Goal: Check status: Check status

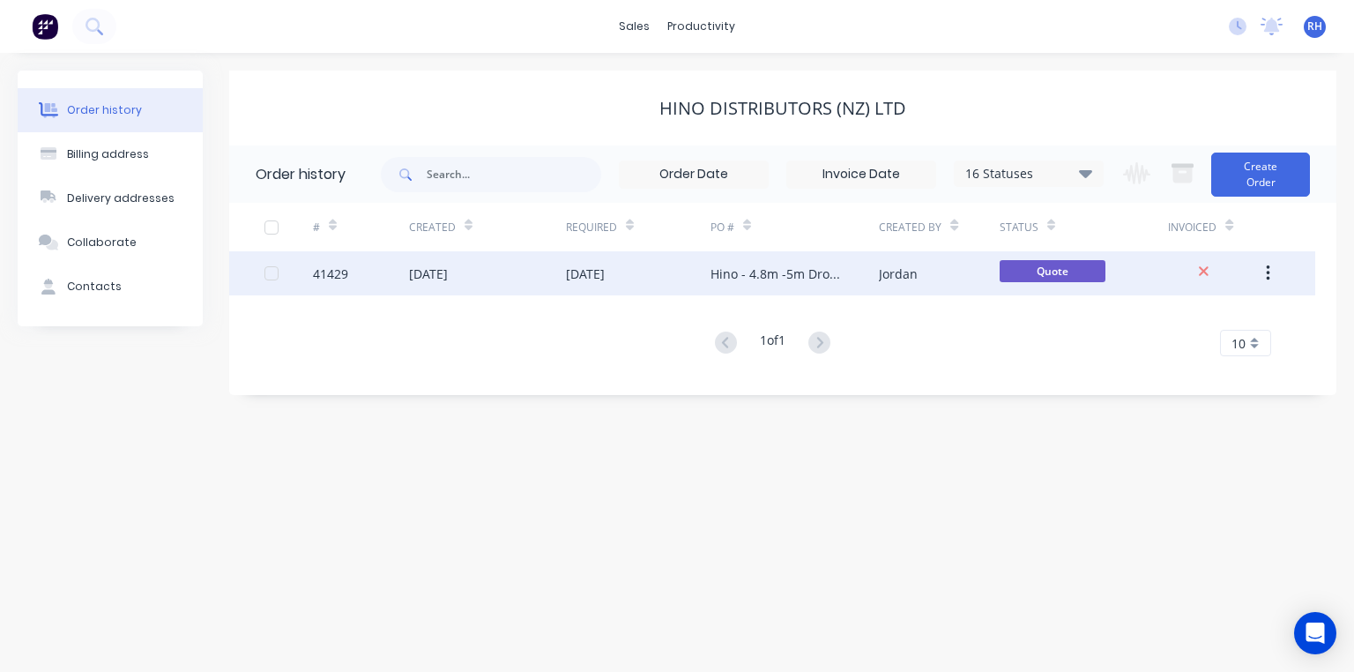
click at [605, 280] on div "[DATE]" at bounding box center [585, 273] width 39 height 19
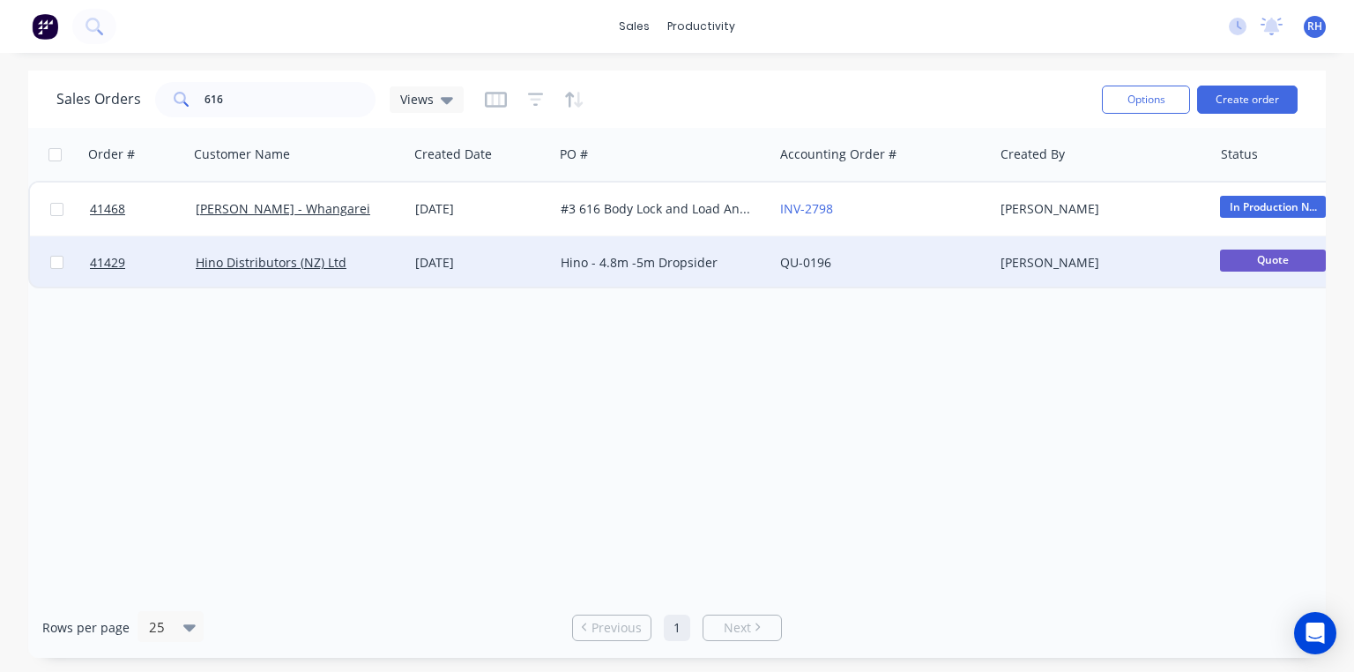
click at [820, 263] on link "QU-0196" at bounding box center [805, 262] width 51 height 17
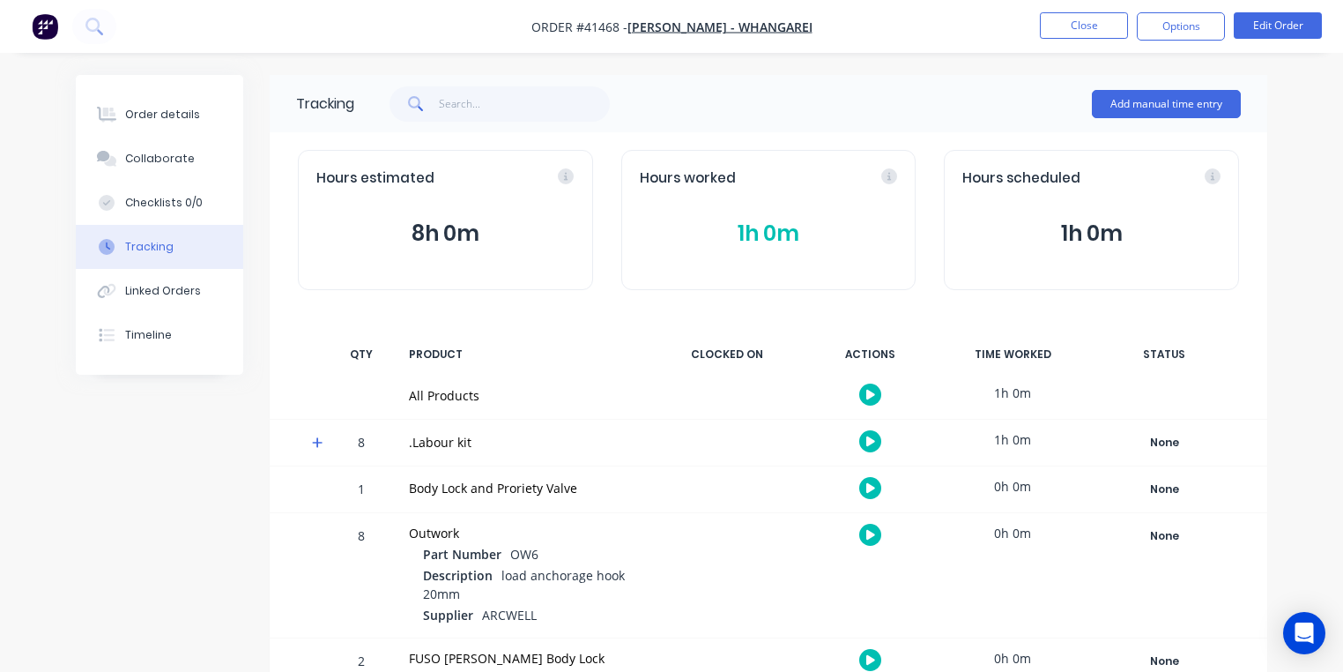
click at [52, 28] on img "button" at bounding box center [45, 26] width 26 height 26
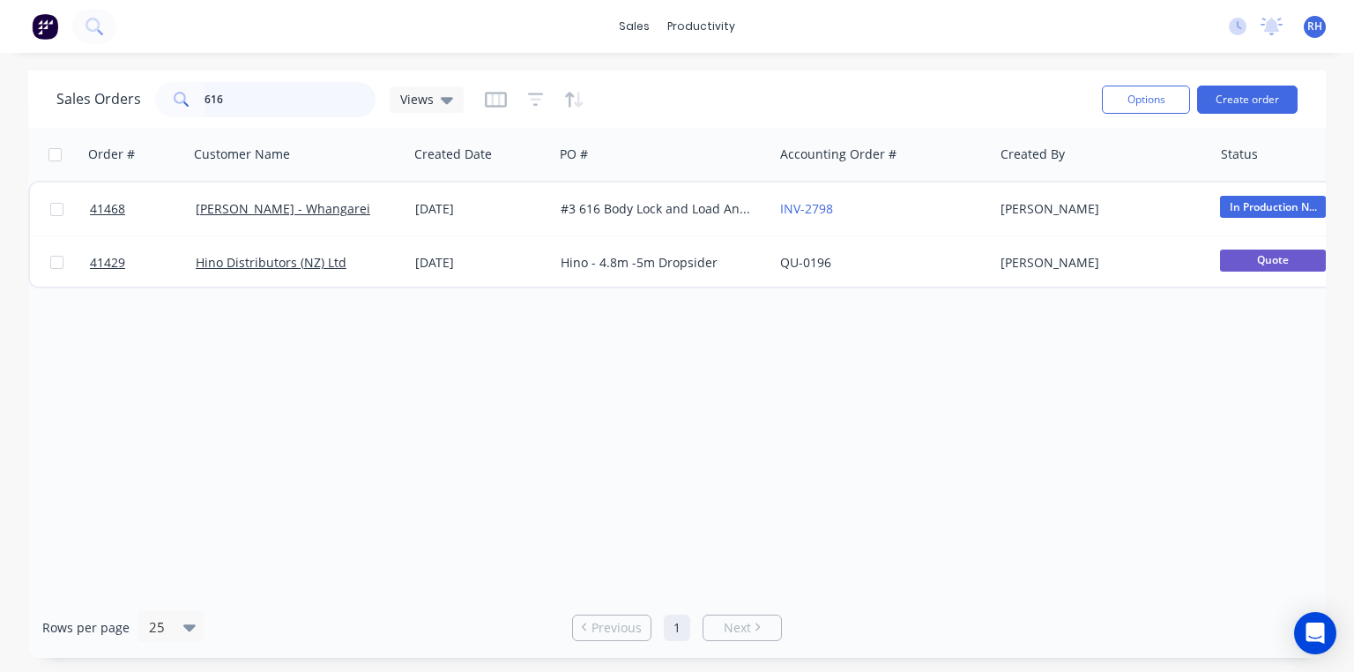
click at [302, 97] on input "616" at bounding box center [290, 99] width 172 height 35
type input "6"
type input "510"
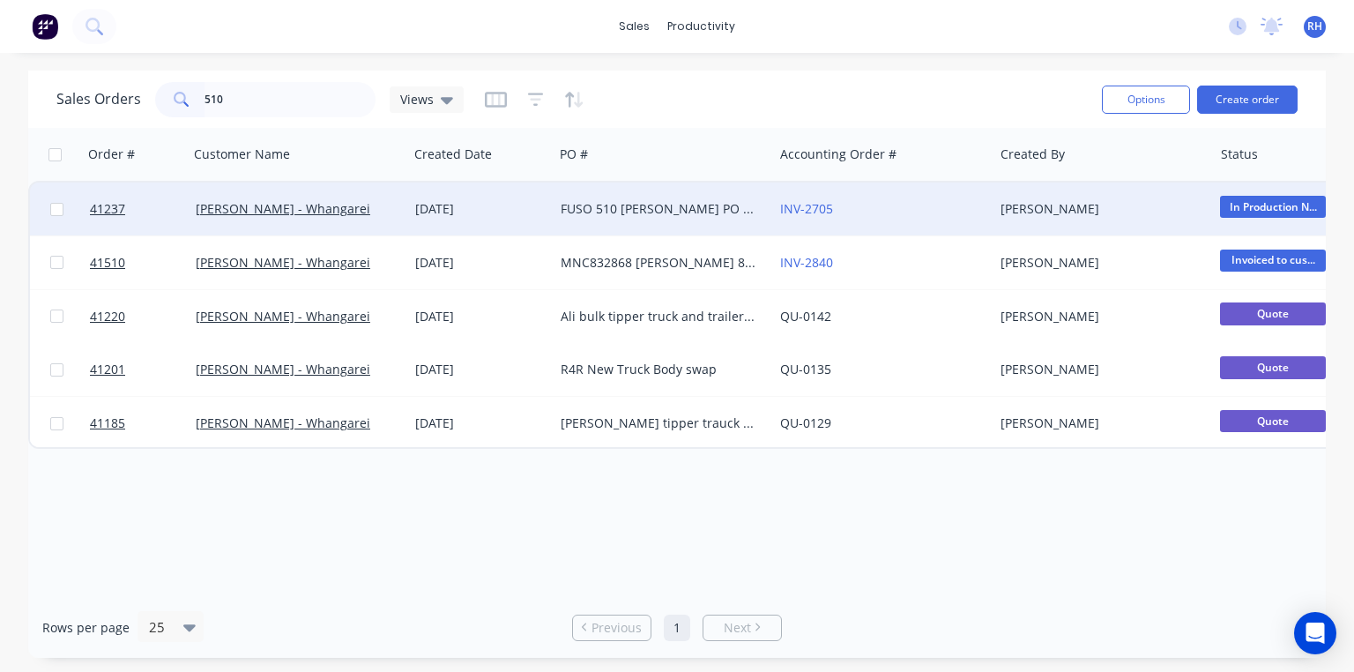
click at [636, 205] on div "FUSO 510 [PERSON_NAME] PO 825751" at bounding box center [658, 209] width 196 height 18
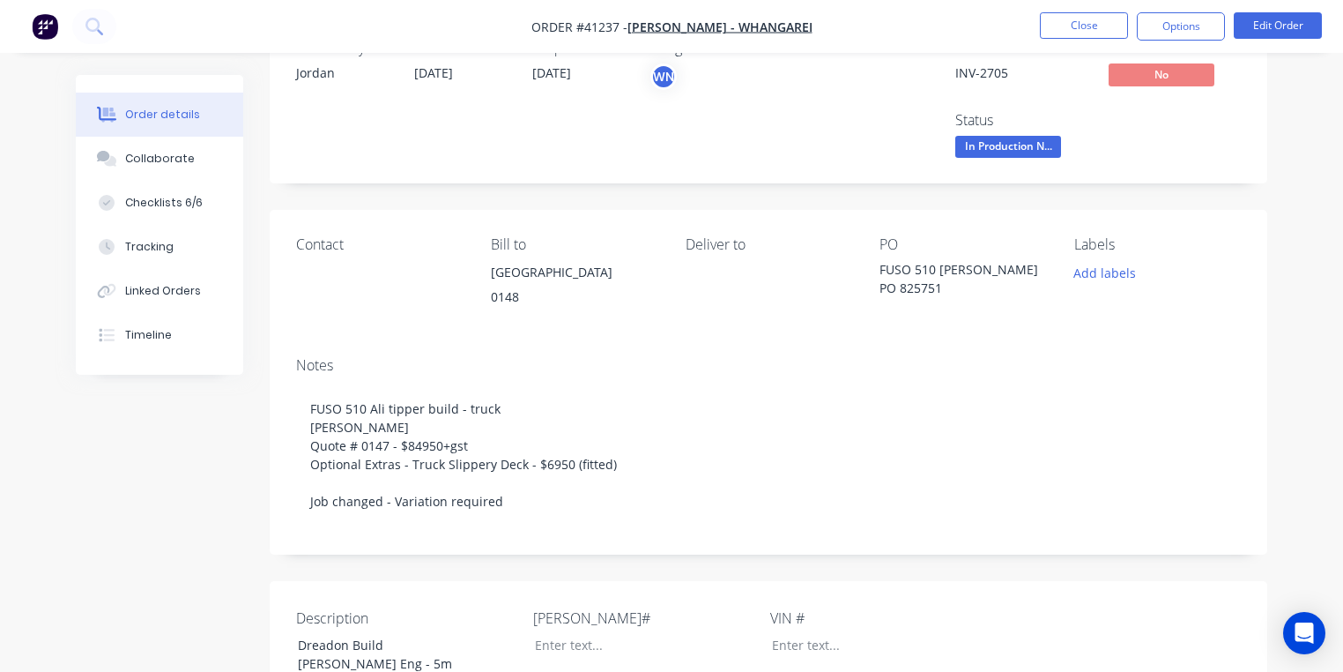
scroll to position [62, 0]
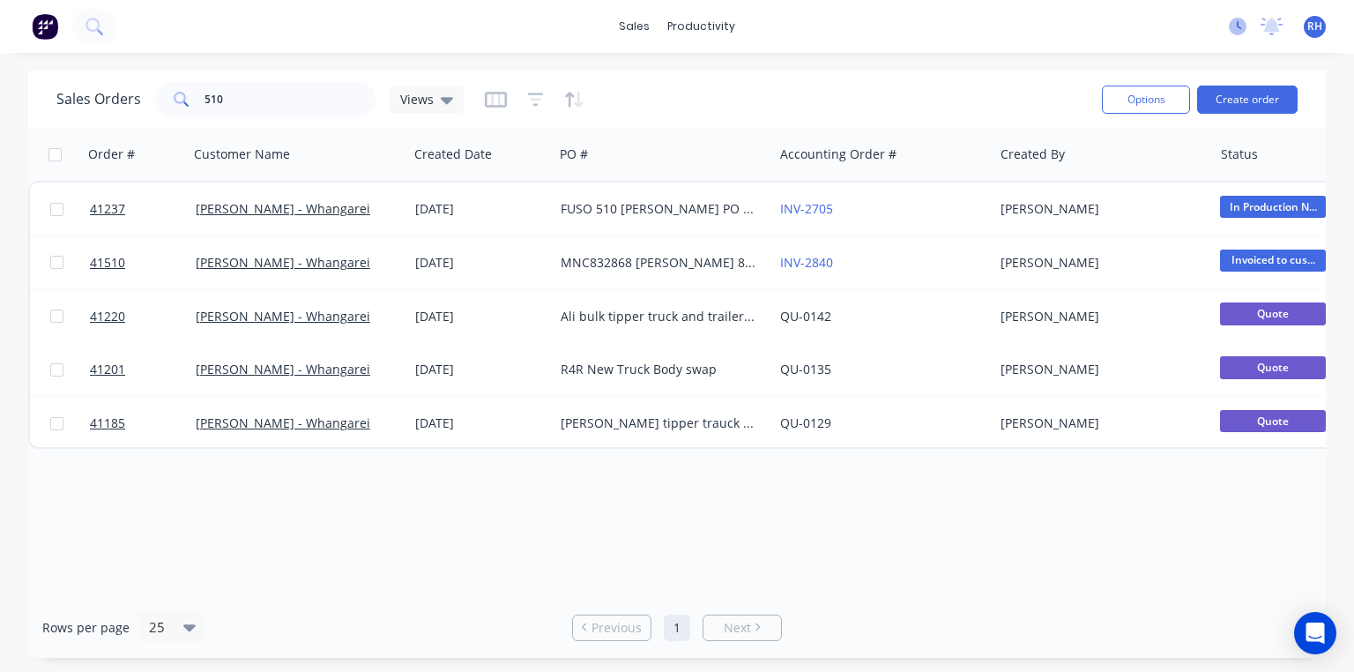
click at [1230, 27] on icon at bounding box center [1237, 27] width 18 height 18
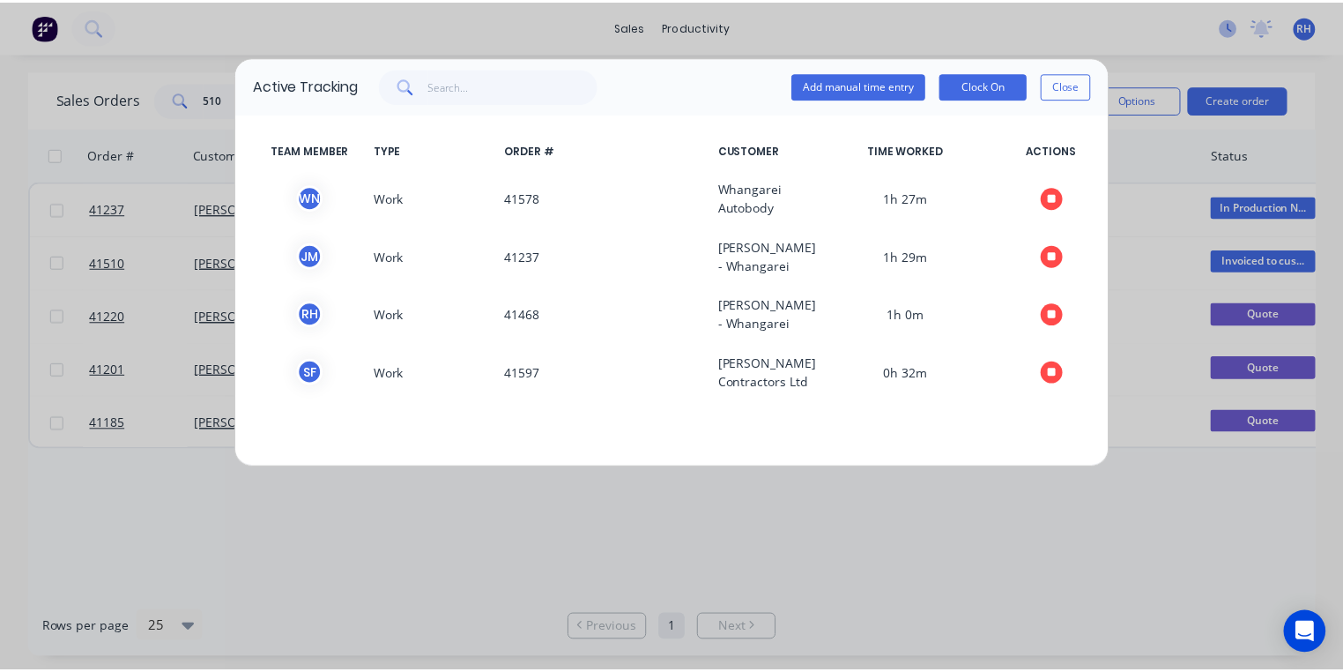
scroll to position [6, 0]
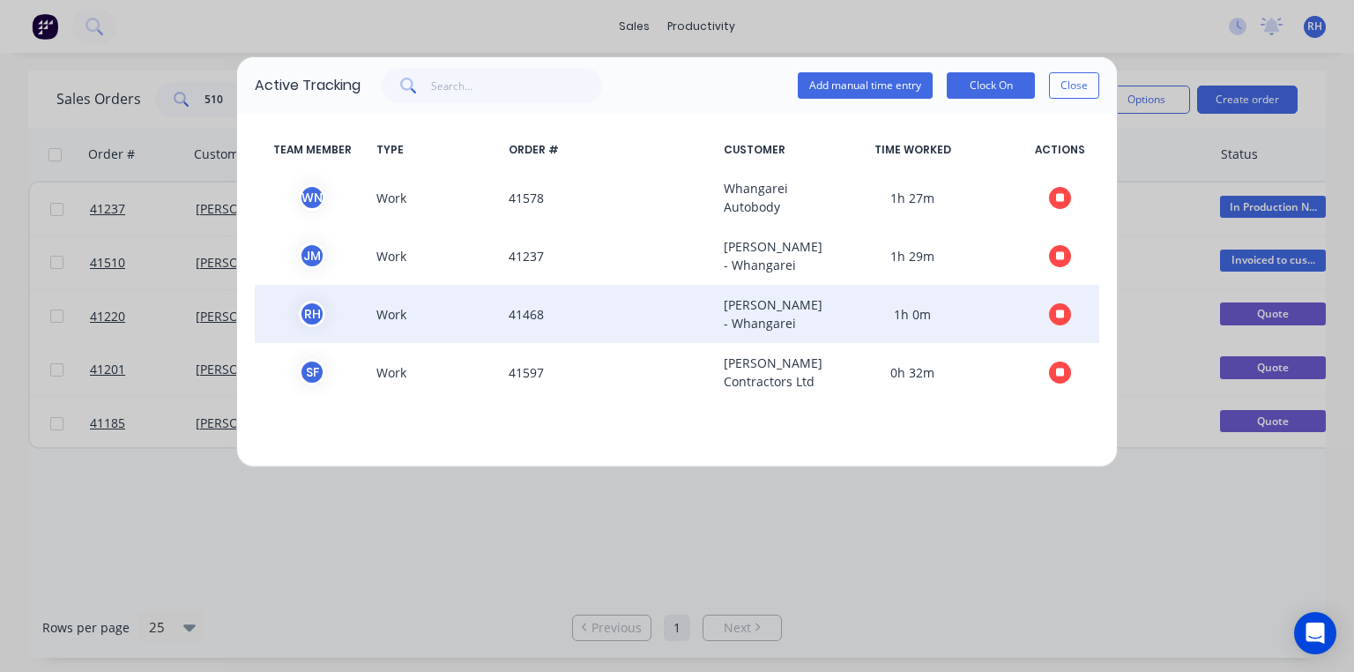
click at [1056, 318] on icon "button" at bounding box center [1060, 313] width 9 height 9
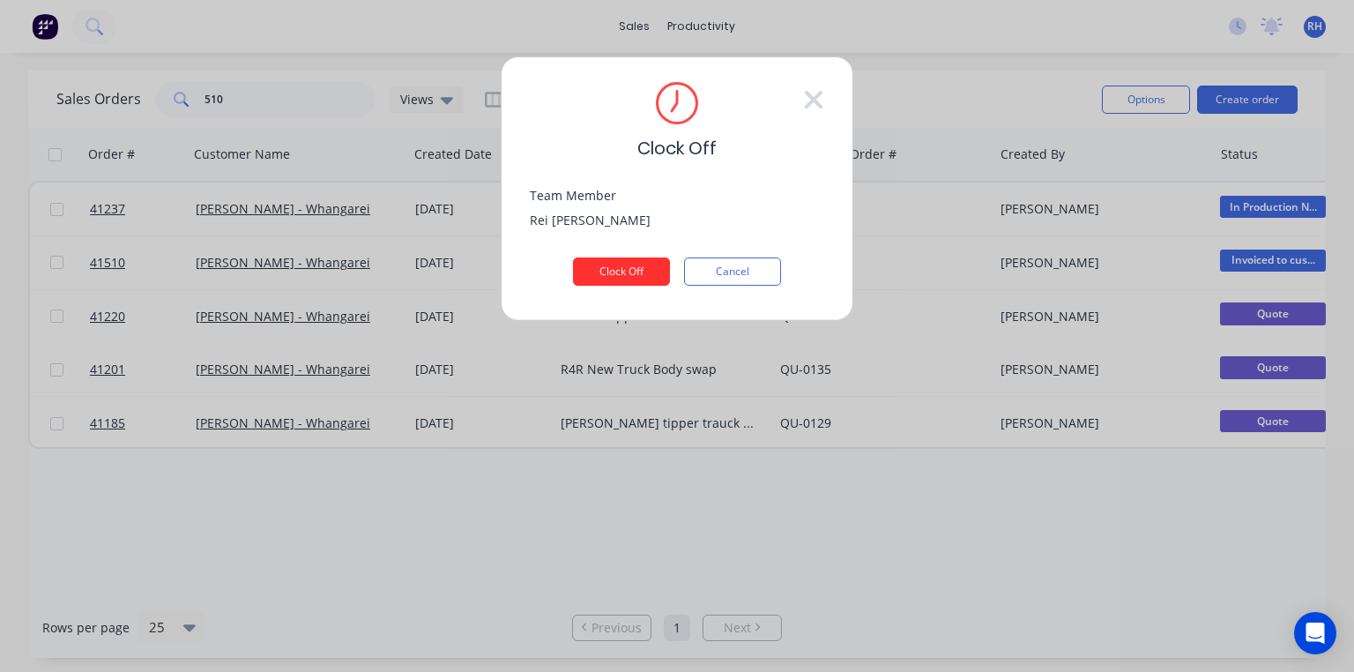
click at [627, 265] on button "Clock Off" at bounding box center [621, 271] width 97 height 28
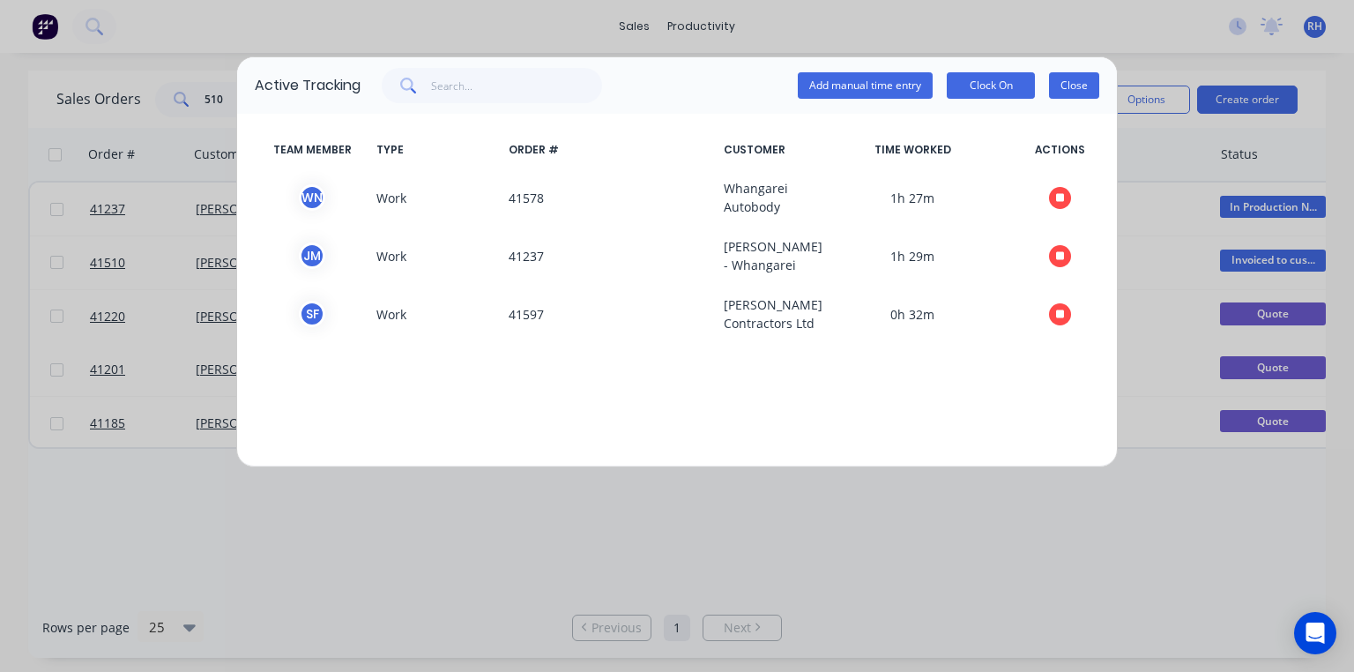
click at [1068, 85] on button "Close" at bounding box center [1074, 85] width 50 height 26
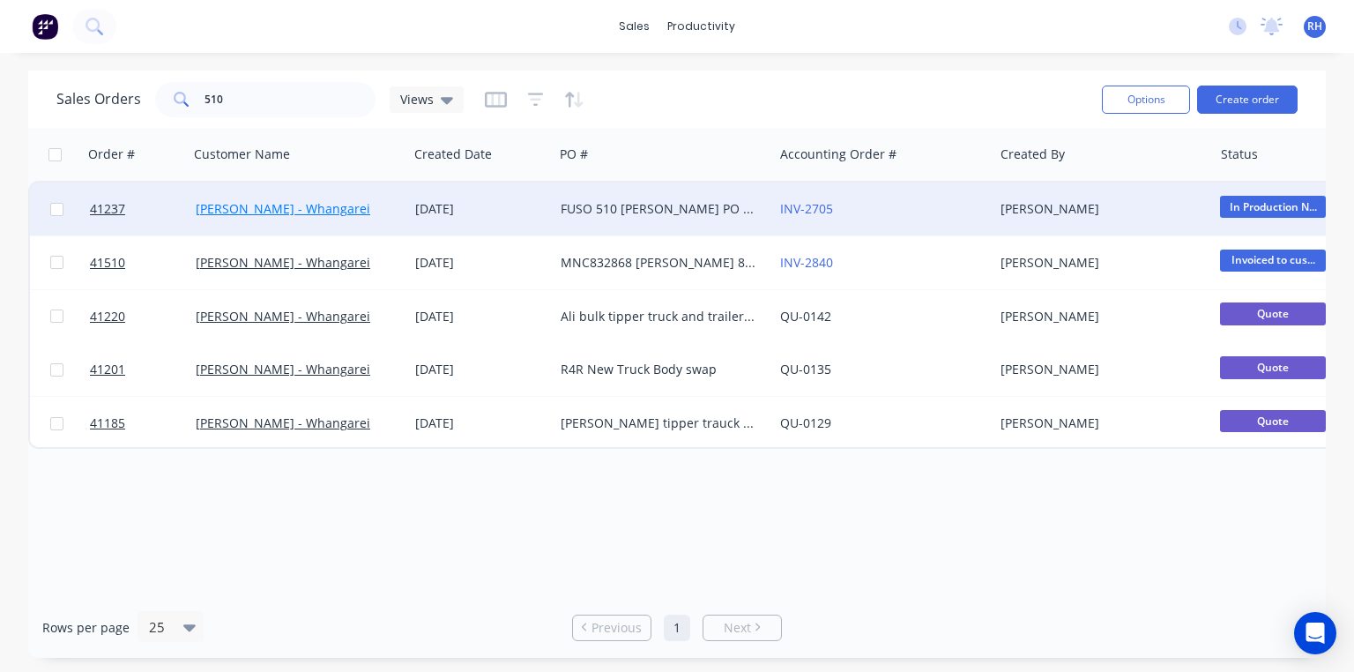
click at [317, 207] on link "[PERSON_NAME] - Whangarei" at bounding box center [283, 208] width 174 height 17
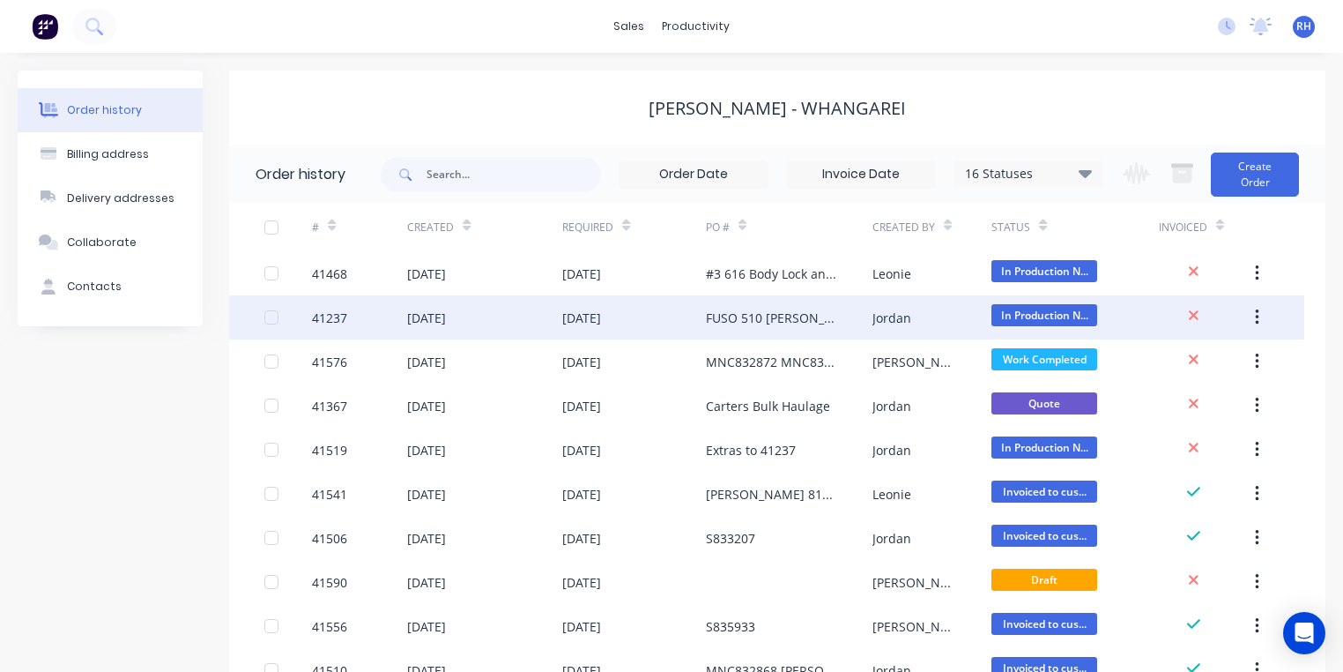
click at [790, 323] on div "FUSO 510 [PERSON_NAME] PO 825751" at bounding box center [771, 317] width 131 height 19
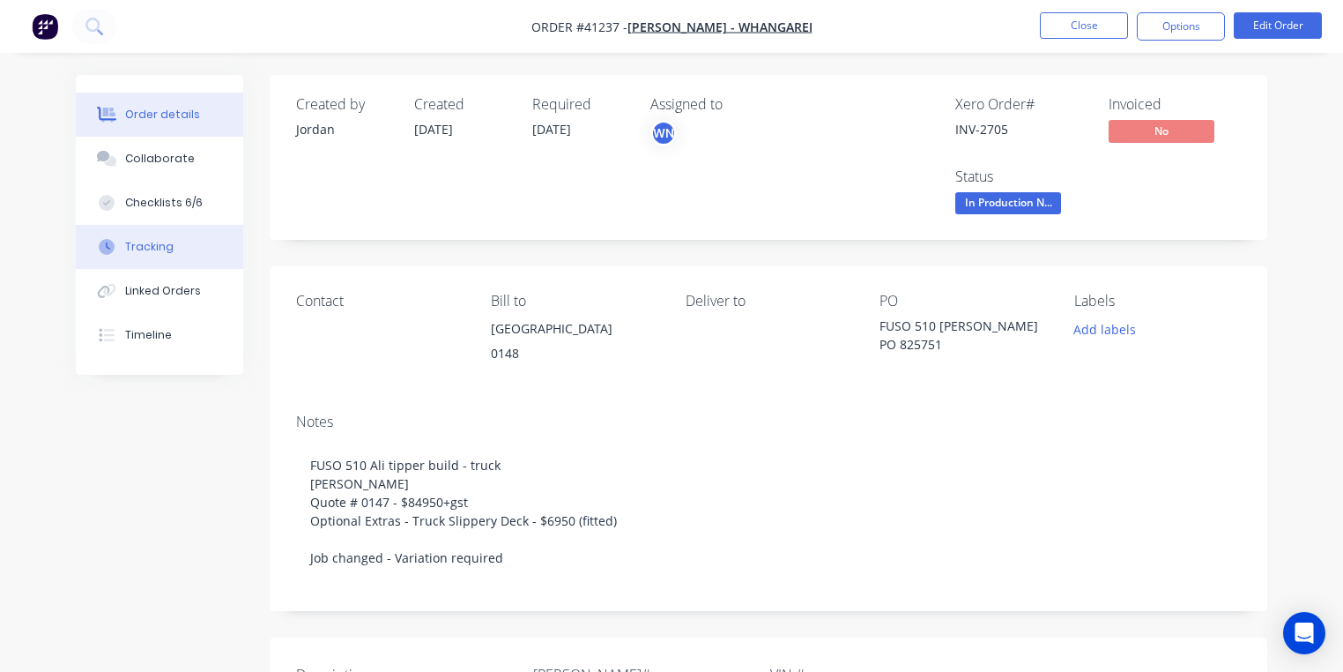
click at [155, 245] on div "Tracking" at bounding box center [149, 247] width 48 height 16
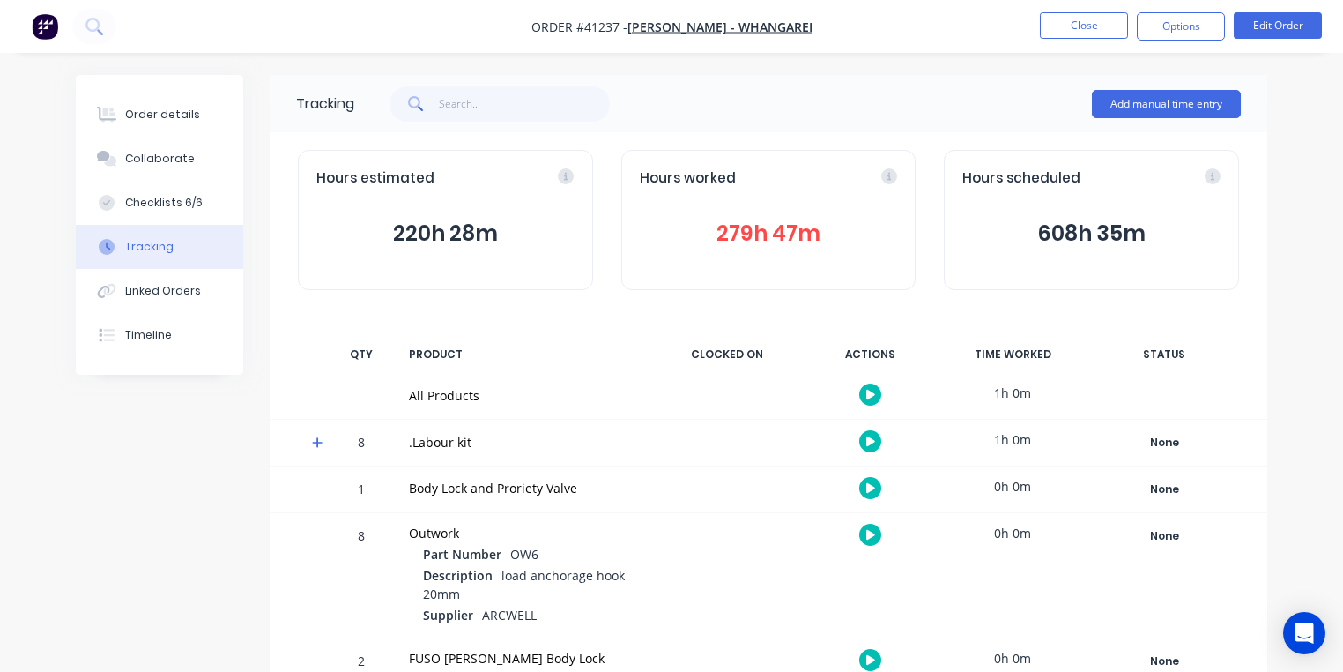
click at [317, 442] on icon at bounding box center [317, 442] width 11 height 11
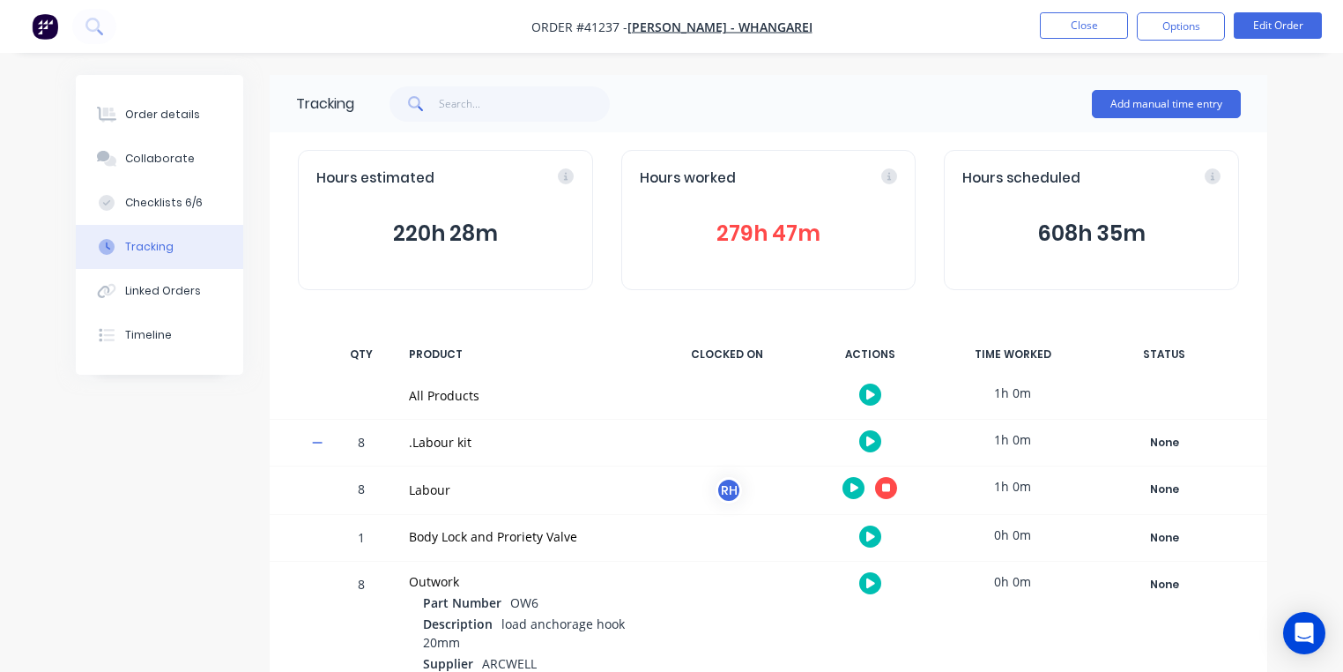
click at [314, 438] on icon at bounding box center [317, 442] width 11 height 12
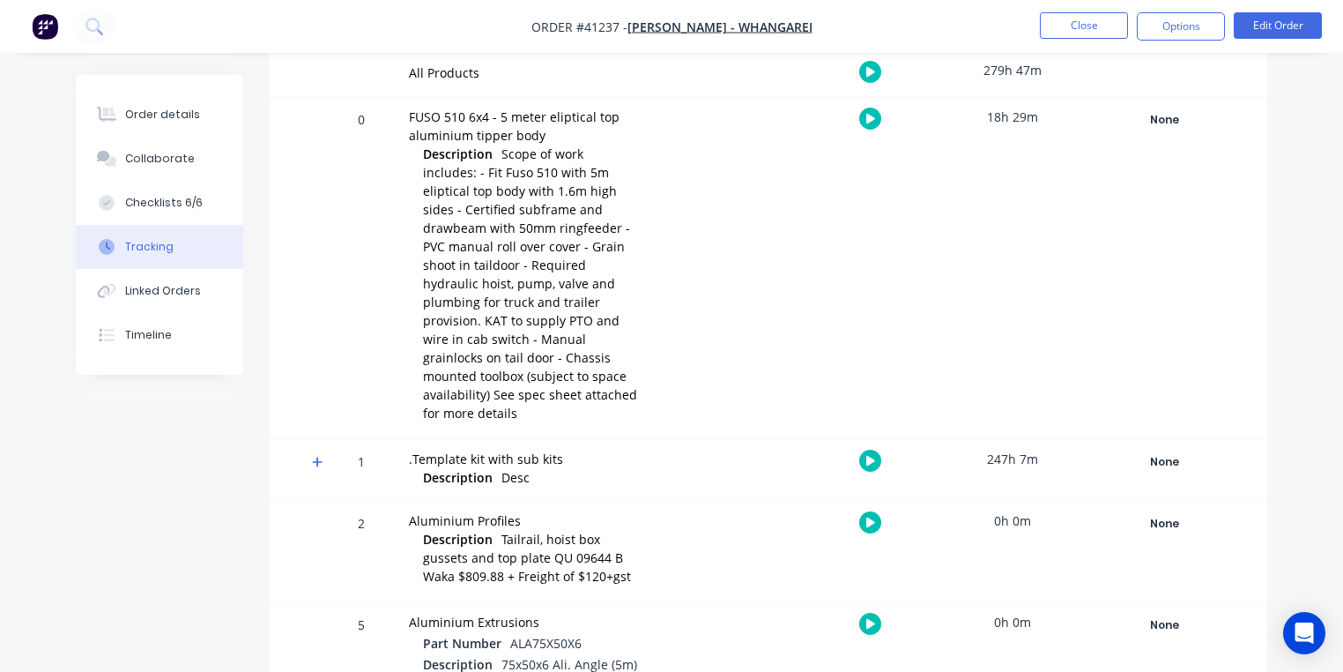
scroll to position [361, 0]
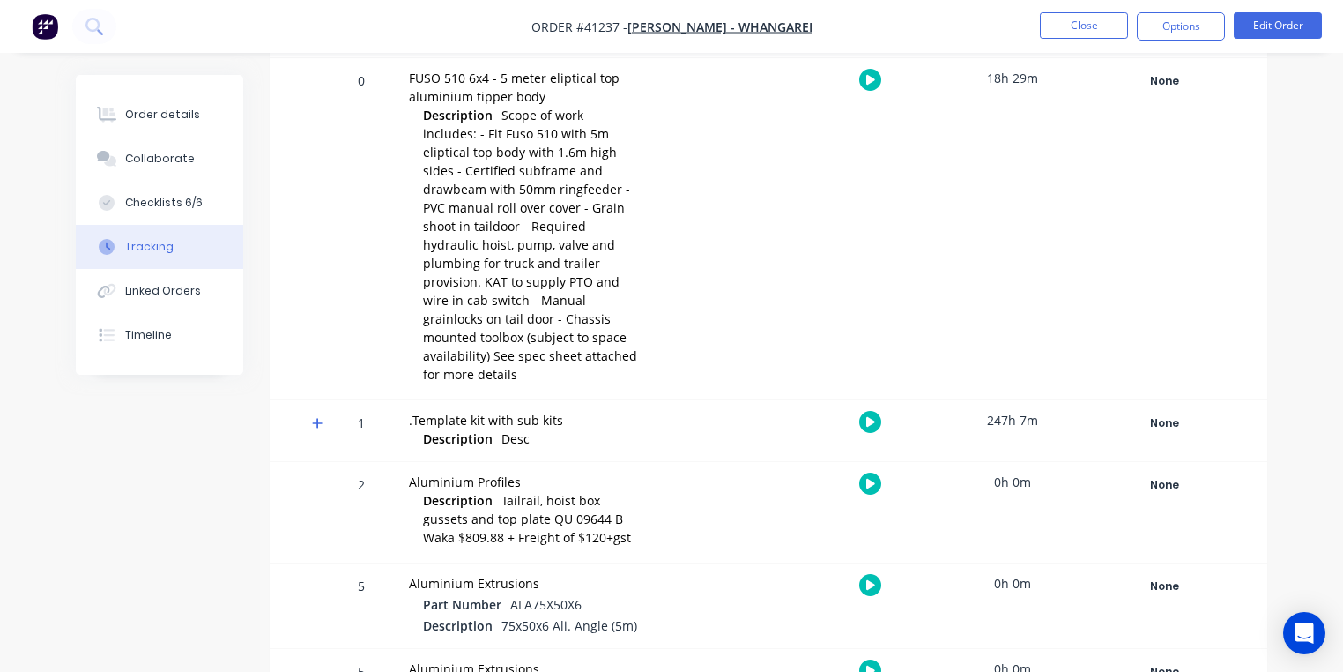
click at [317, 418] on icon at bounding box center [317, 423] width 11 height 11
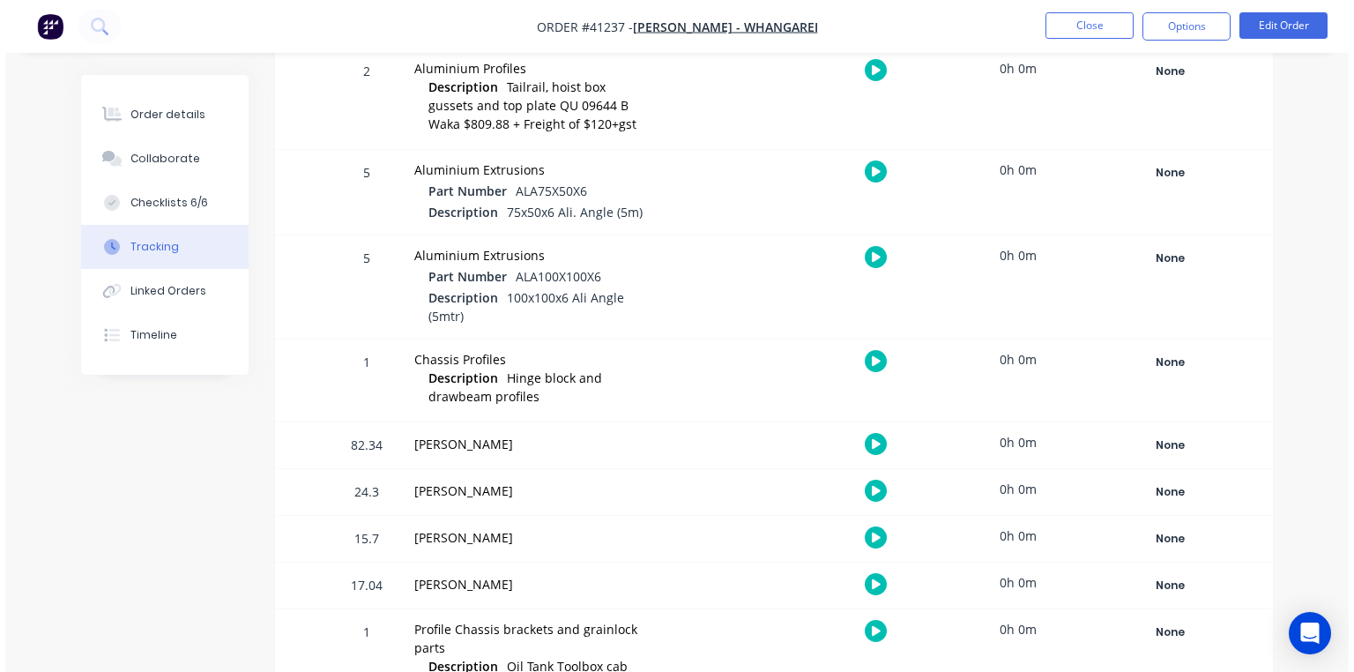
scroll to position [1343, 0]
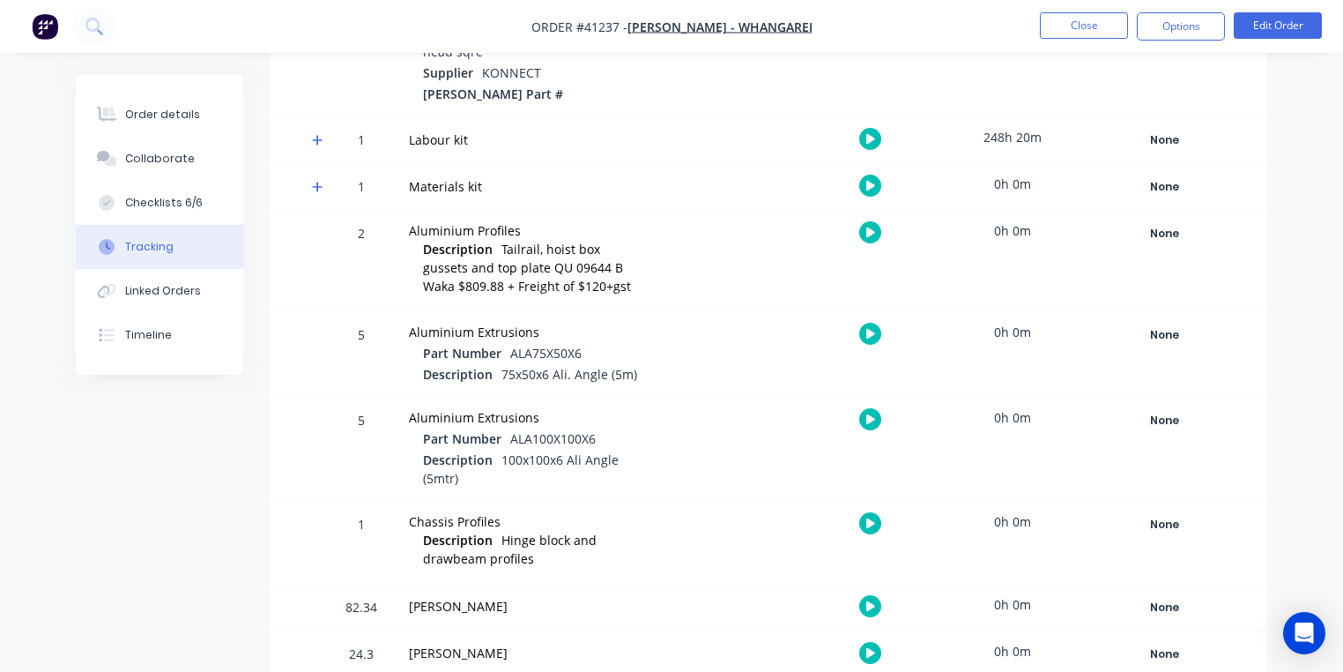
click at [318, 135] on icon at bounding box center [317, 140] width 11 height 11
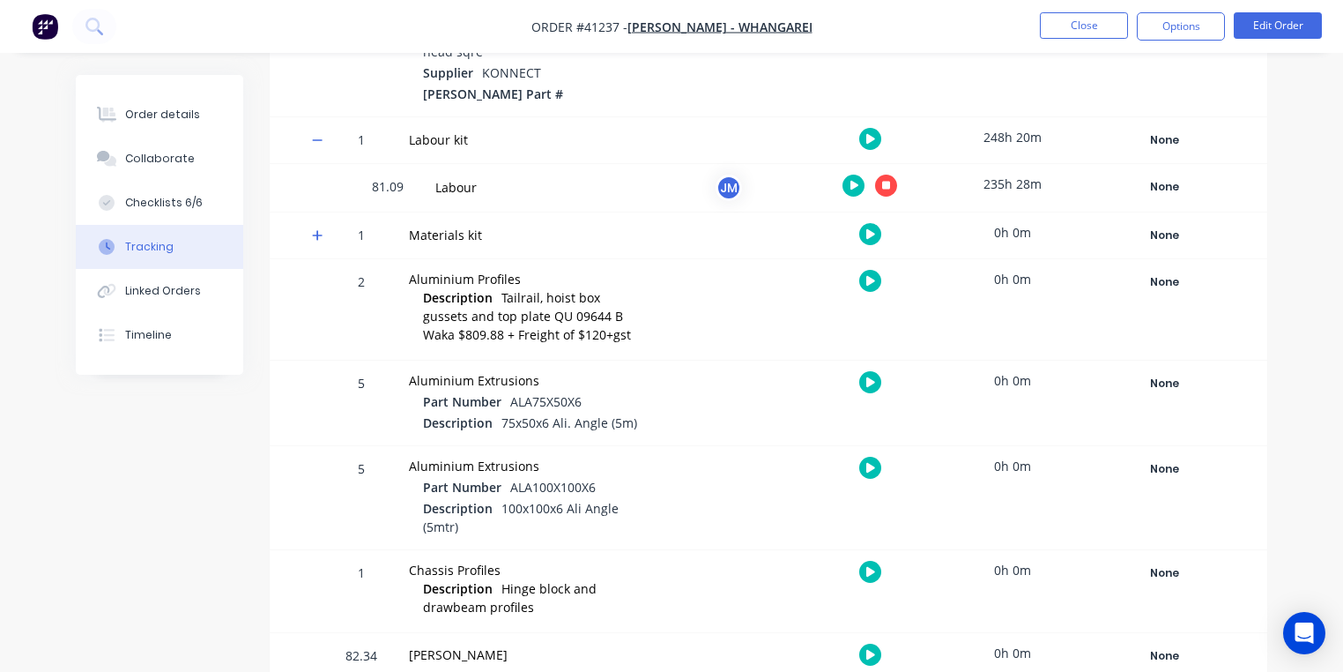
click at [853, 181] on icon "button" at bounding box center [854, 186] width 9 height 10
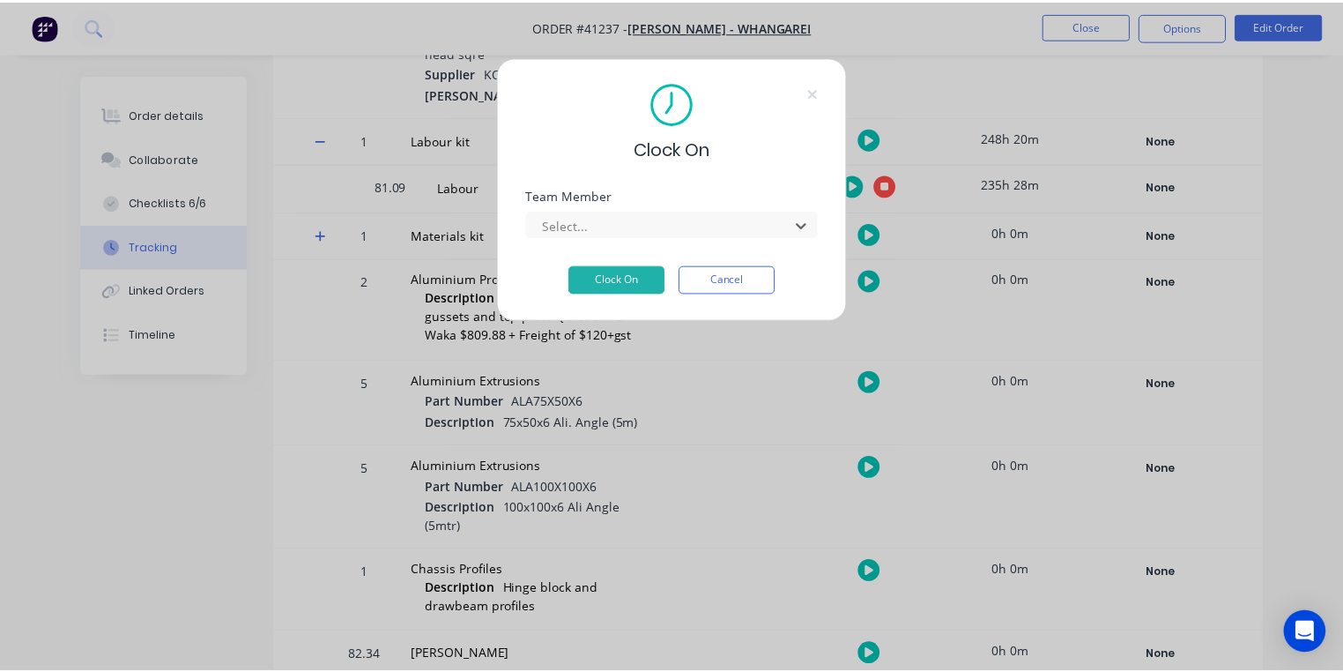
scroll to position [226, 0]
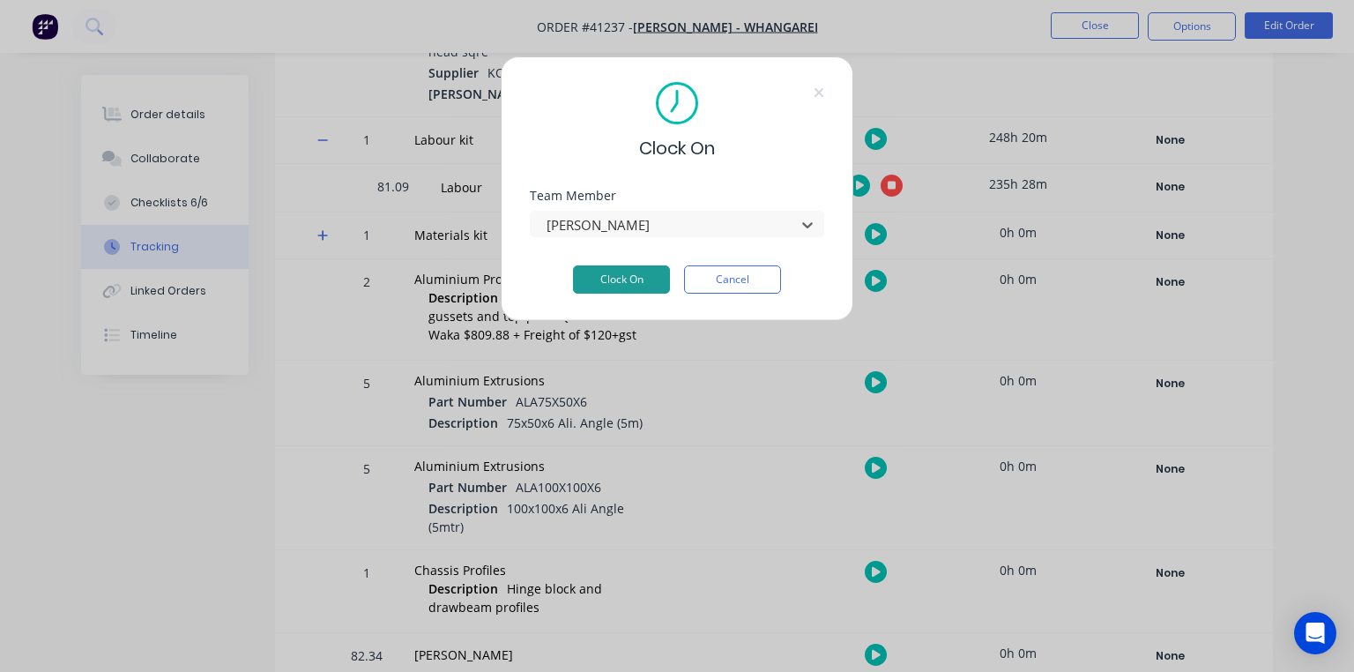
click at [647, 285] on button "Clock On" at bounding box center [621, 279] width 97 height 28
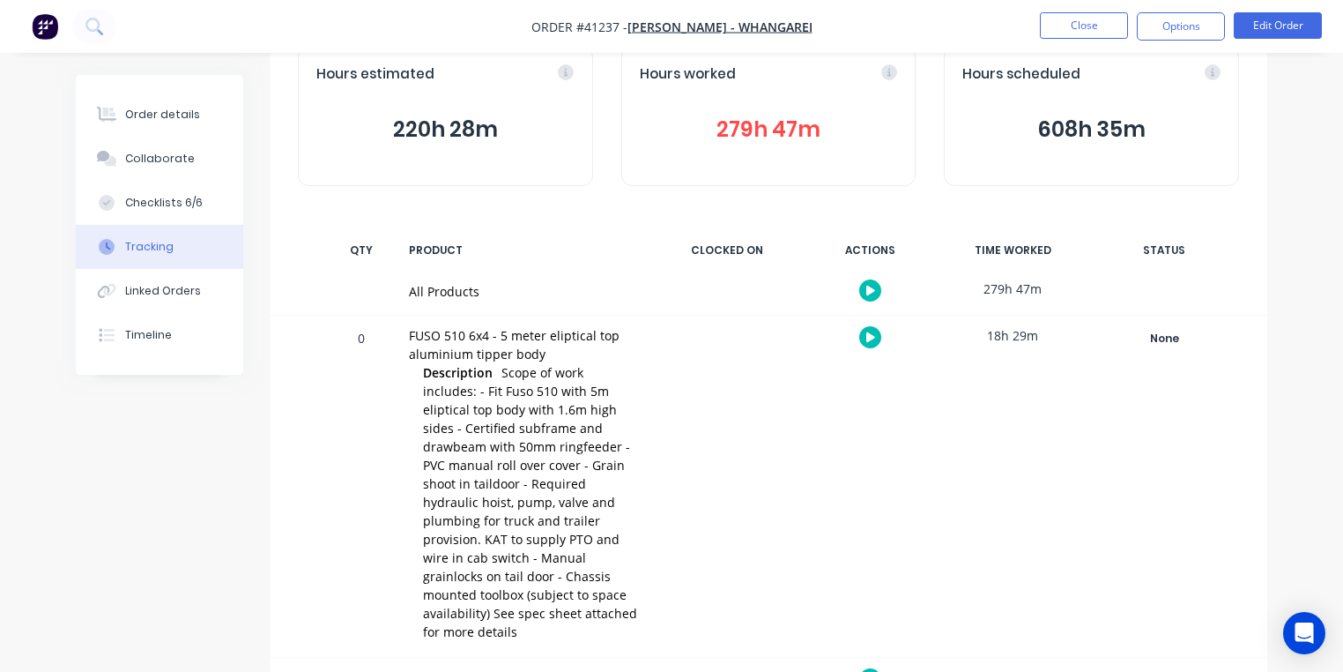
scroll to position [0, 0]
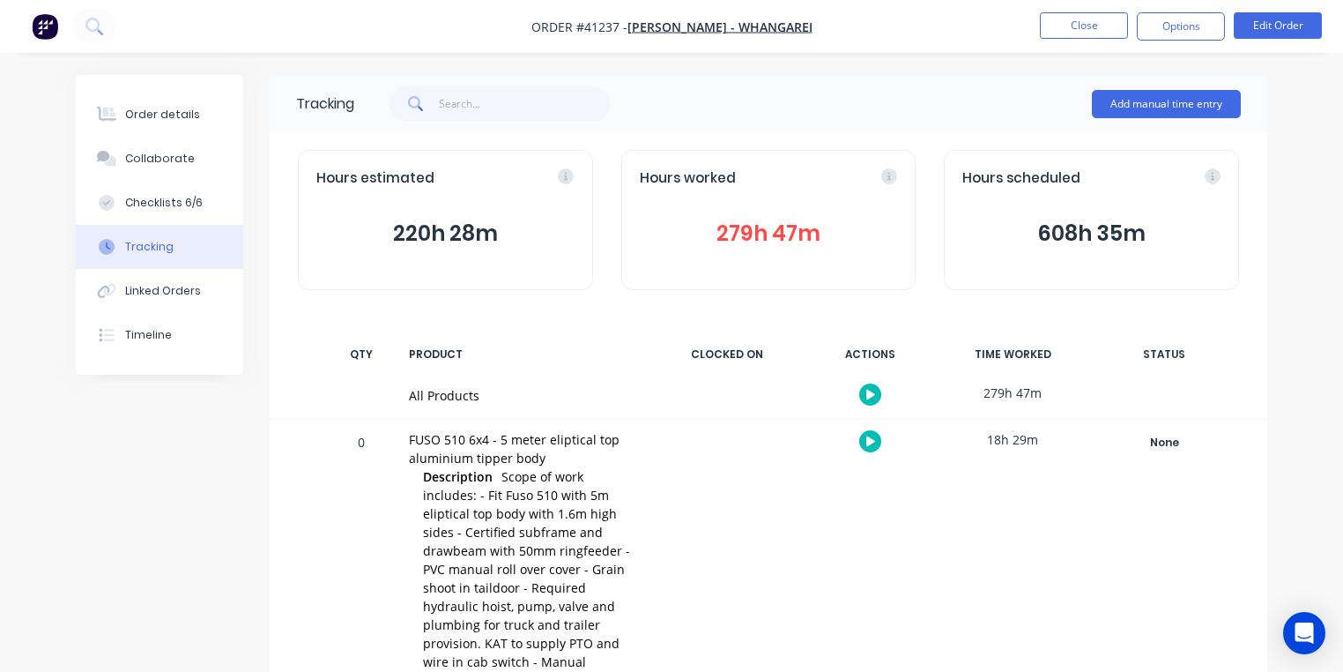
click at [761, 246] on button "279h 47m" at bounding box center [769, 233] width 258 height 33
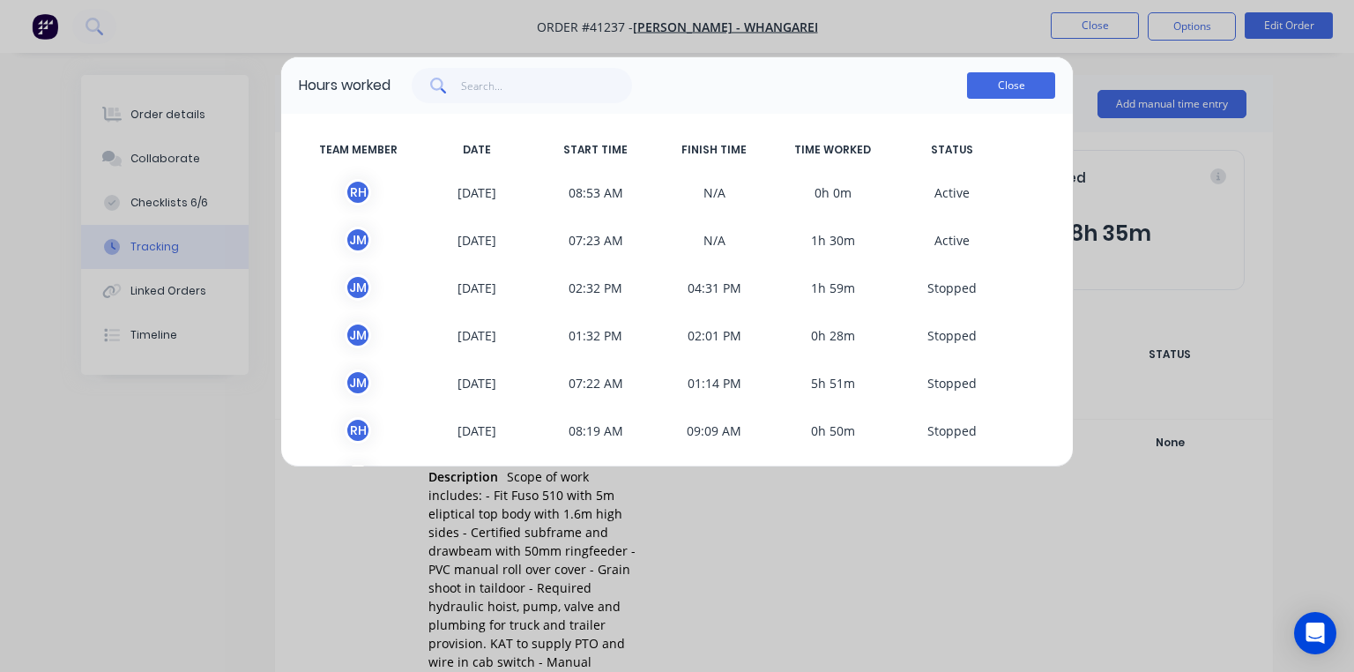
click at [1017, 92] on button "Close" at bounding box center [1011, 85] width 88 height 26
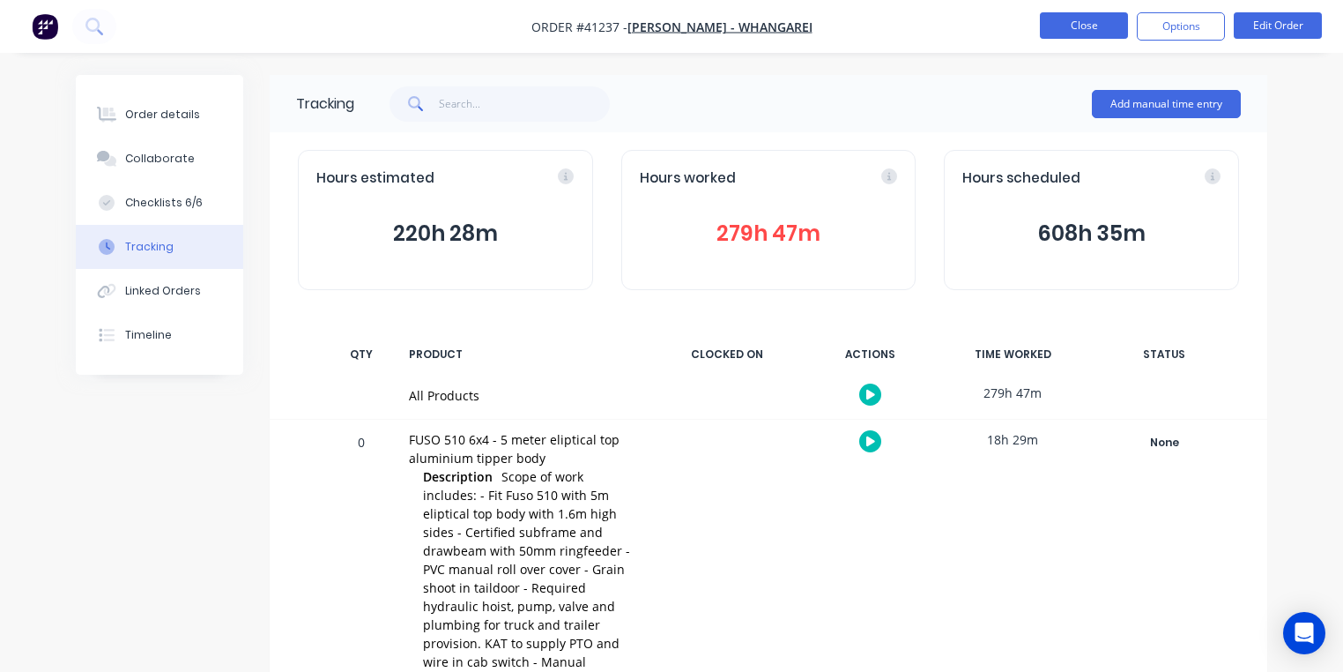
click at [1093, 27] on button "Close" at bounding box center [1084, 25] width 88 height 26
